Goal: Check status: Check status

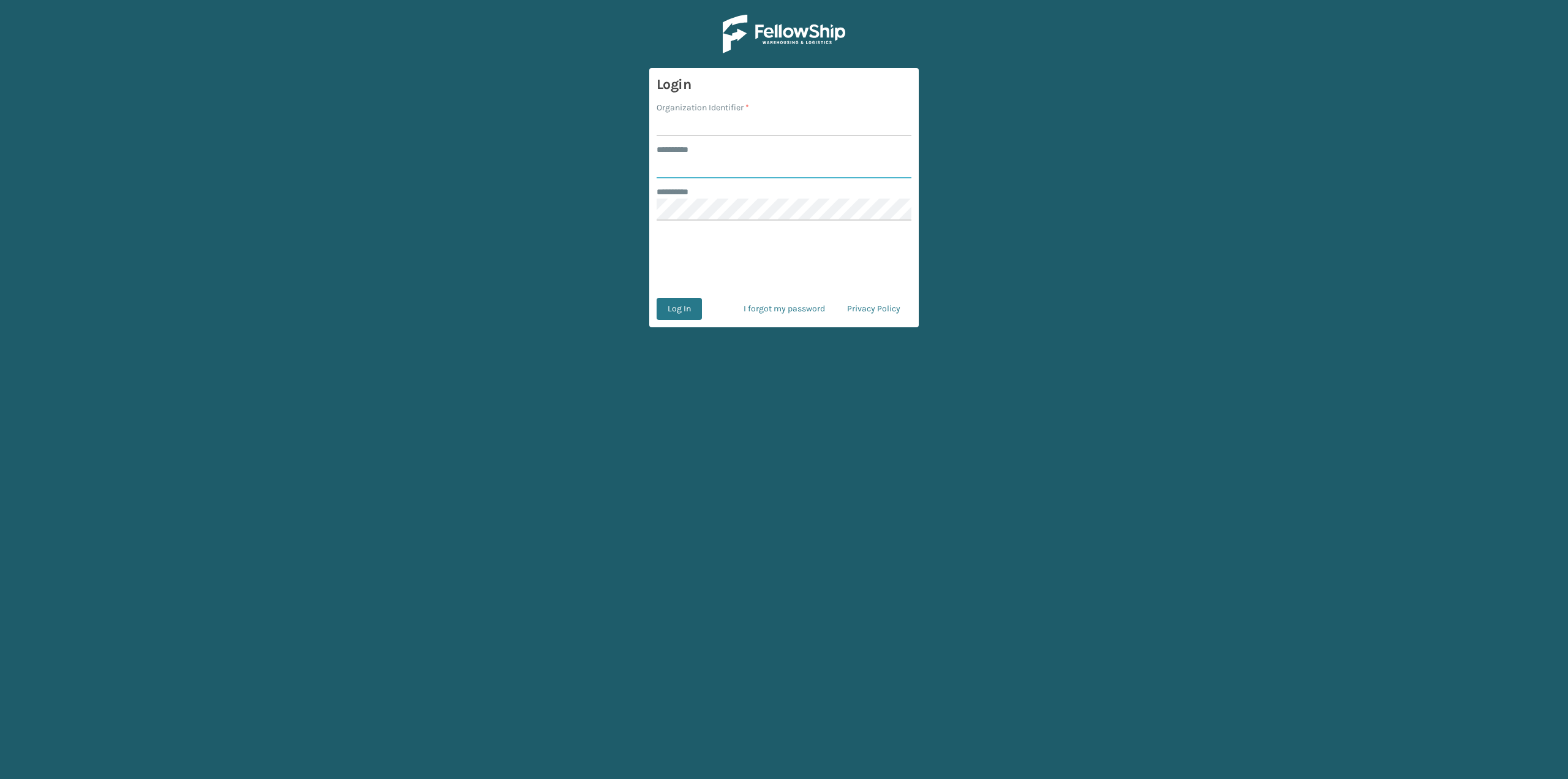
type input "*********"
click at [729, 131] on input "Organization Identifier *" at bounding box center [784, 125] width 255 height 22
type input "Brightech"
click at [689, 313] on button "Log In" at bounding box center [679, 309] width 46 height 22
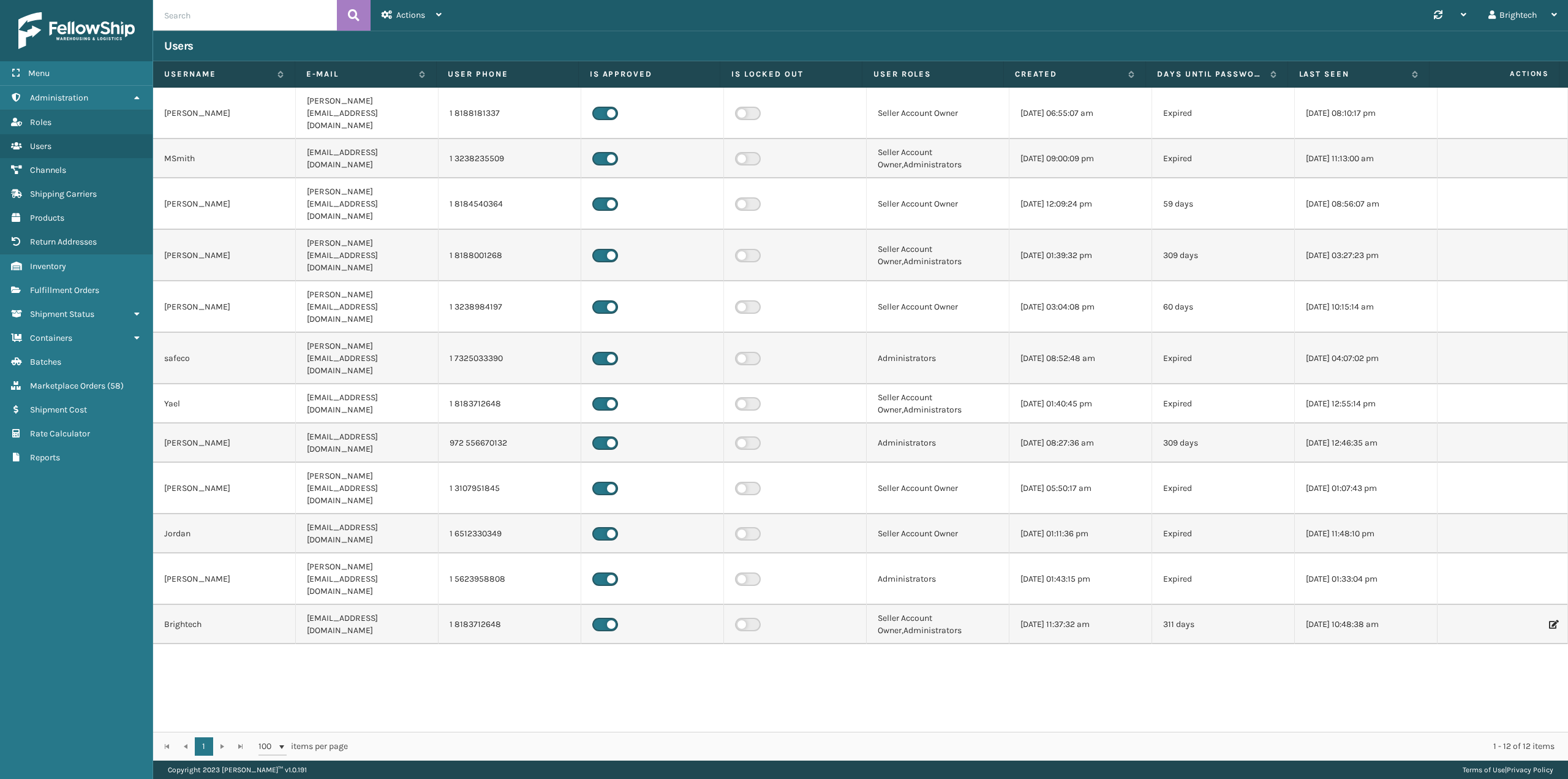
click at [224, 19] on input "text" at bounding box center [245, 15] width 184 height 31
click at [72, 283] on link "Fulfillment Orders" at bounding box center [76, 290] width 152 height 24
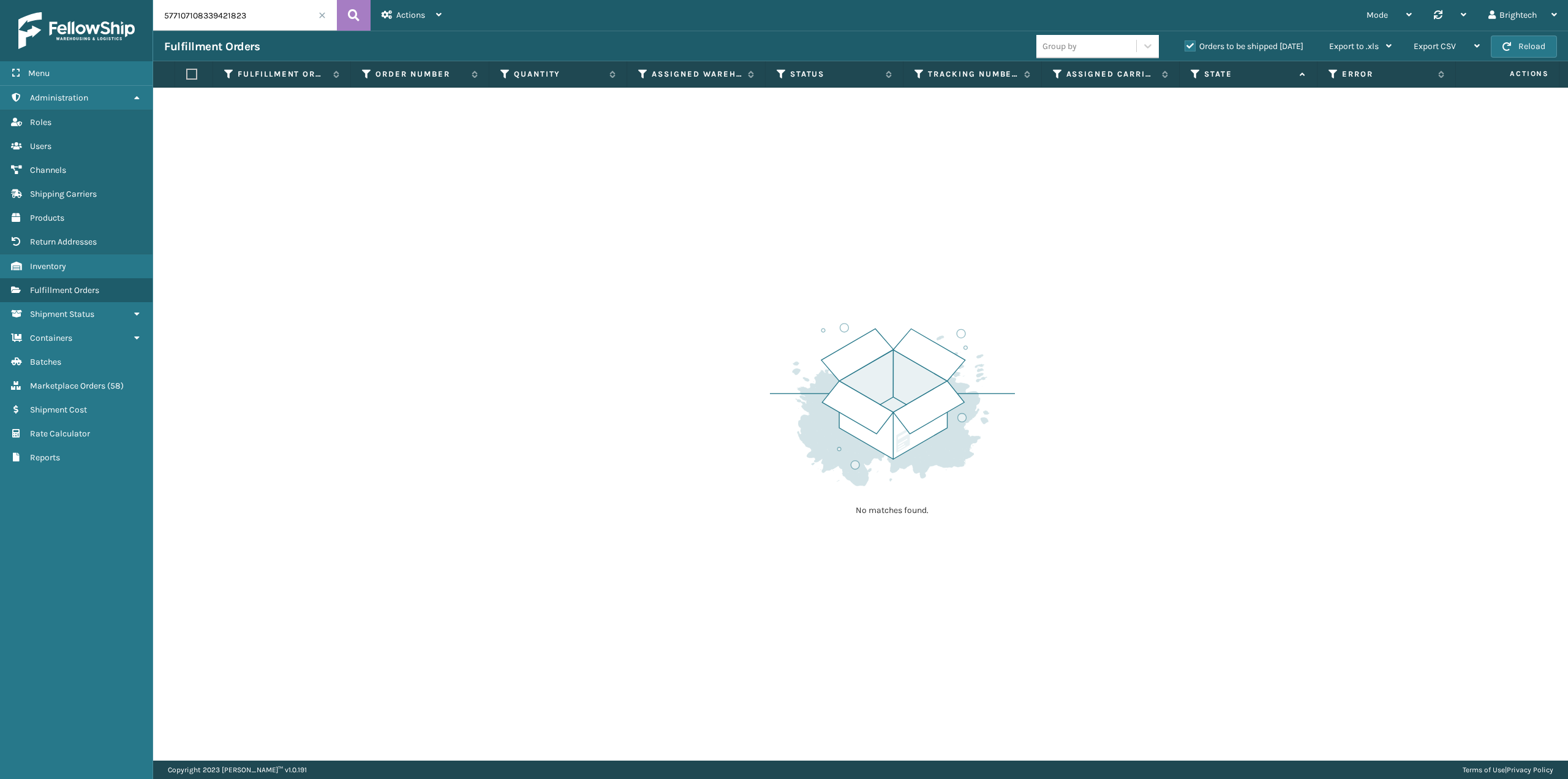
click at [321, 16] on span at bounding box center [321, 15] width 7 height 7
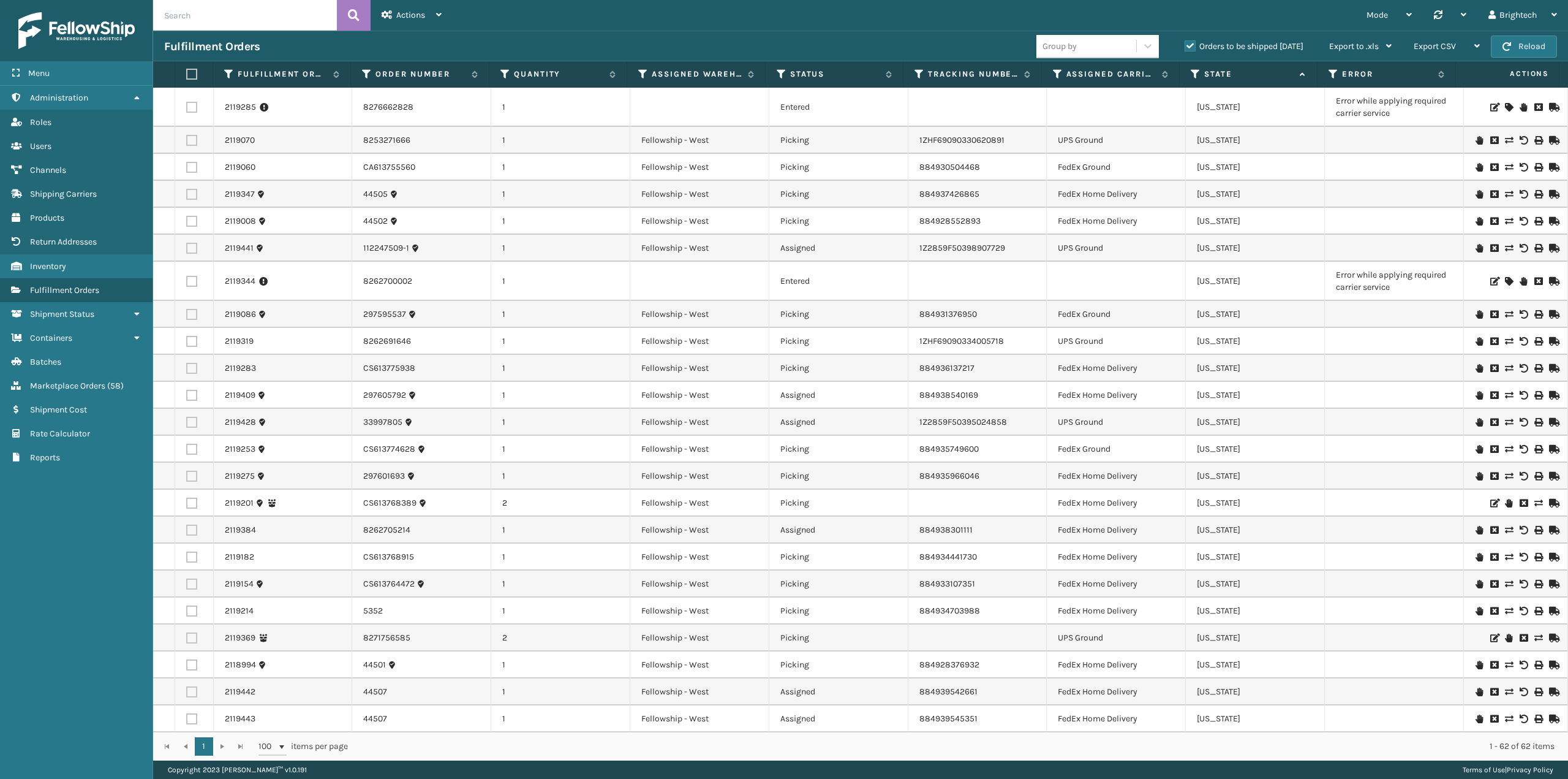
click at [242, 23] on input "text" at bounding box center [245, 15] width 184 height 31
paste input "322-RS3R-83SKDJ"
type input "322-RS3R-83SKDJ"
click at [360, 26] on button at bounding box center [353, 15] width 33 height 31
